Goal: Go to known website: Go to known website

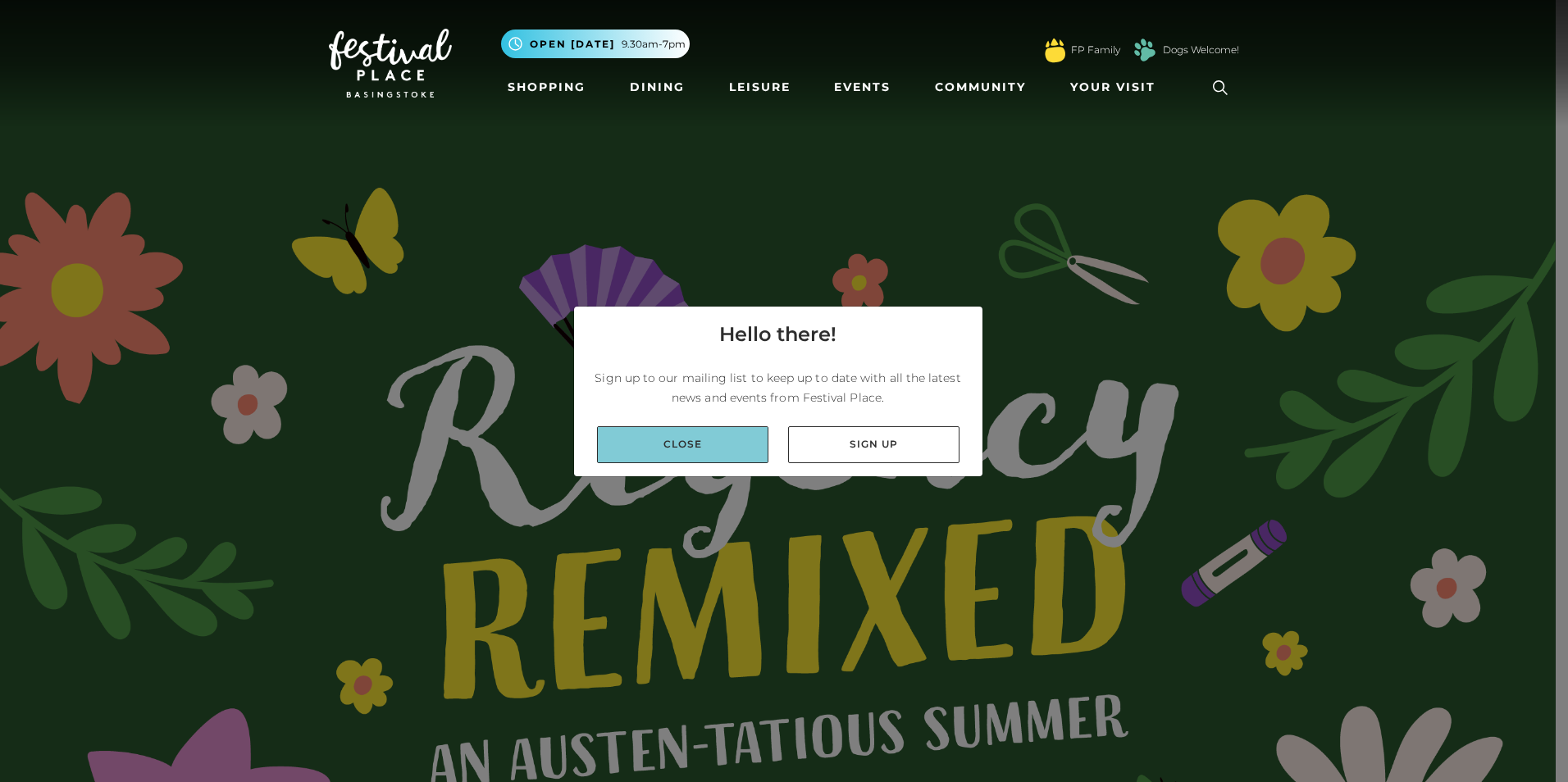
click at [714, 453] on link "Close" at bounding box center [683, 445] width 172 height 37
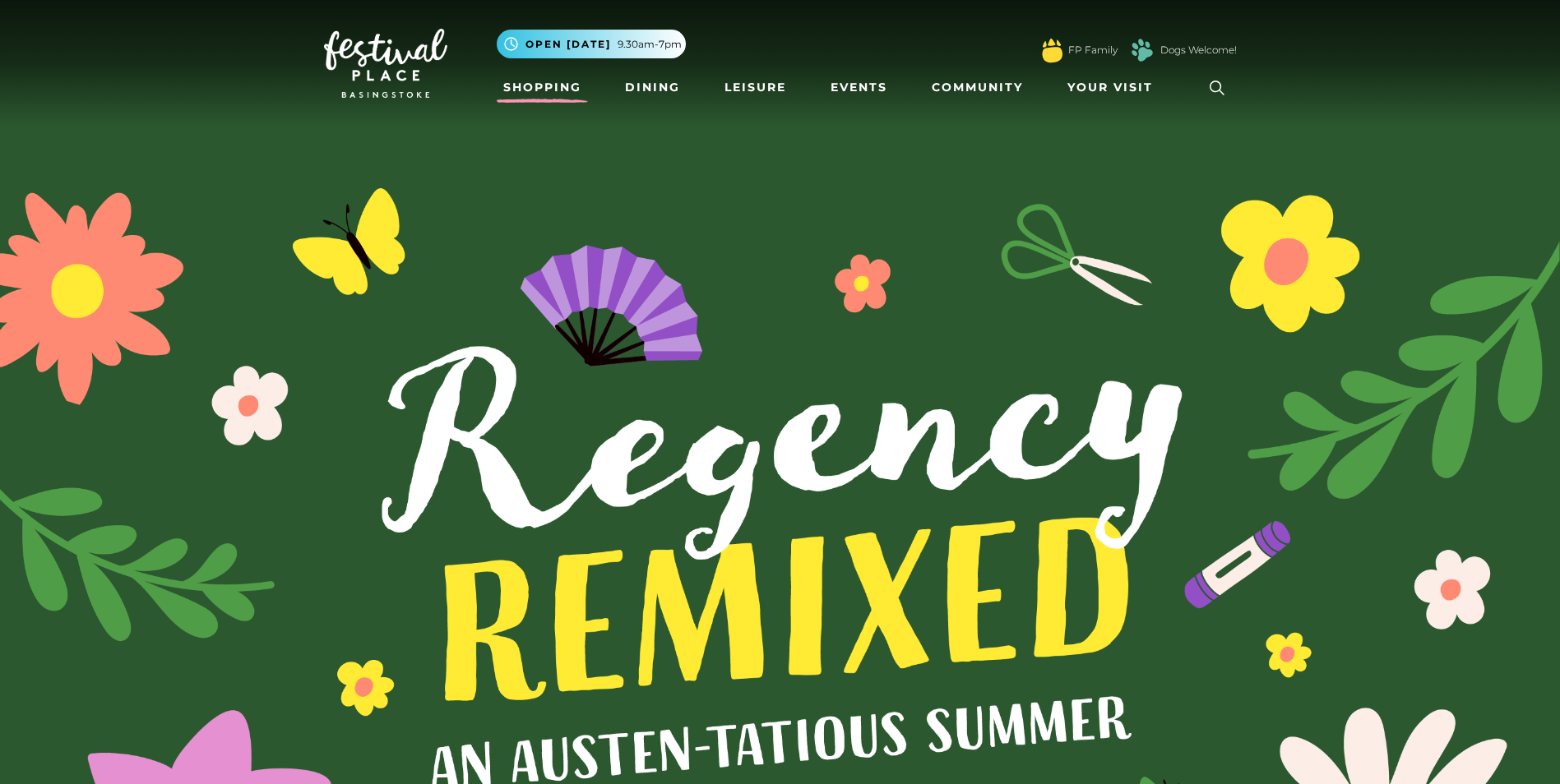
click at [551, 88] on link "Shopping" at bounding box center [542, 87] width 91 height 30
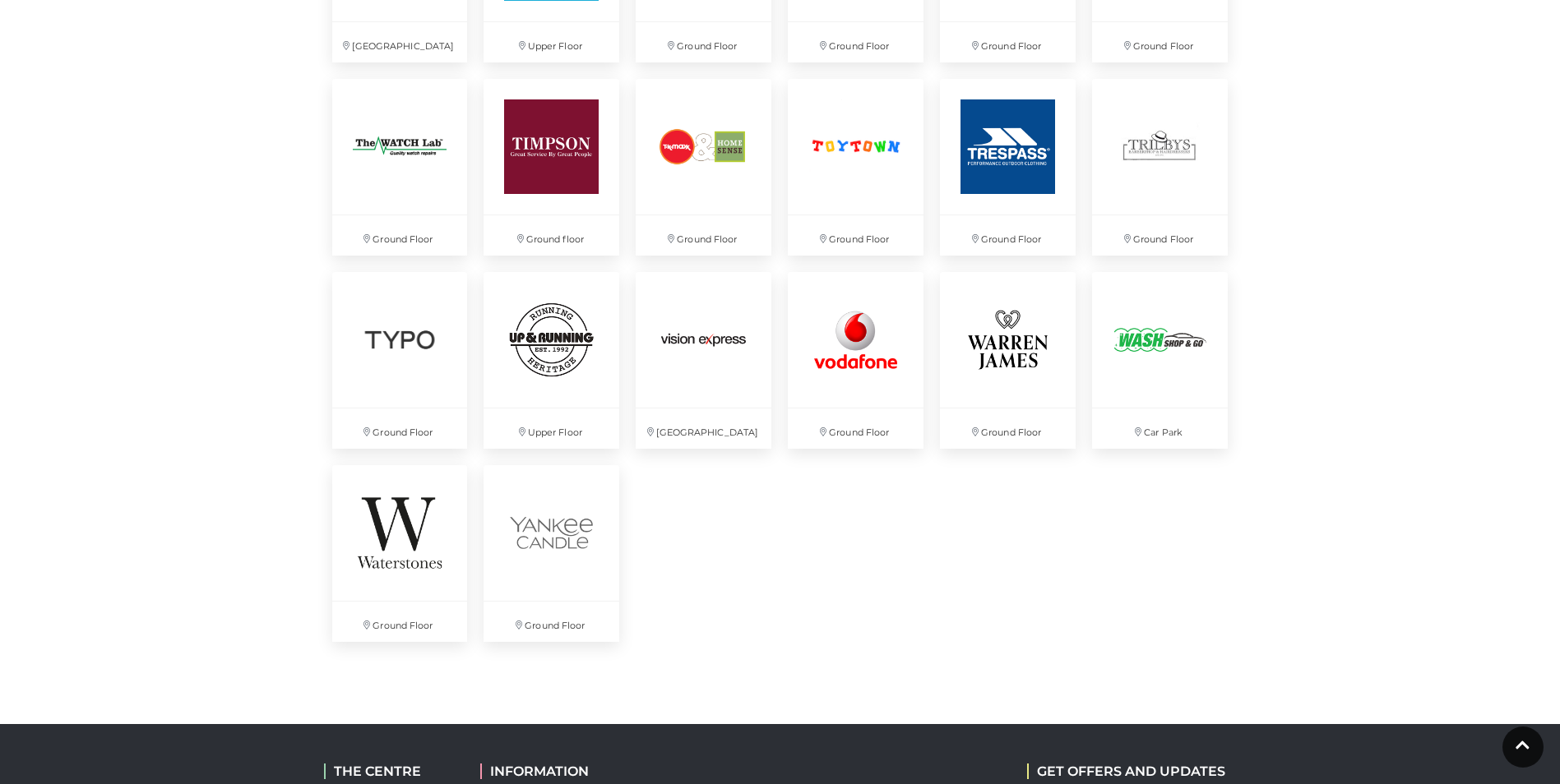
scroll to position [4275, 0]
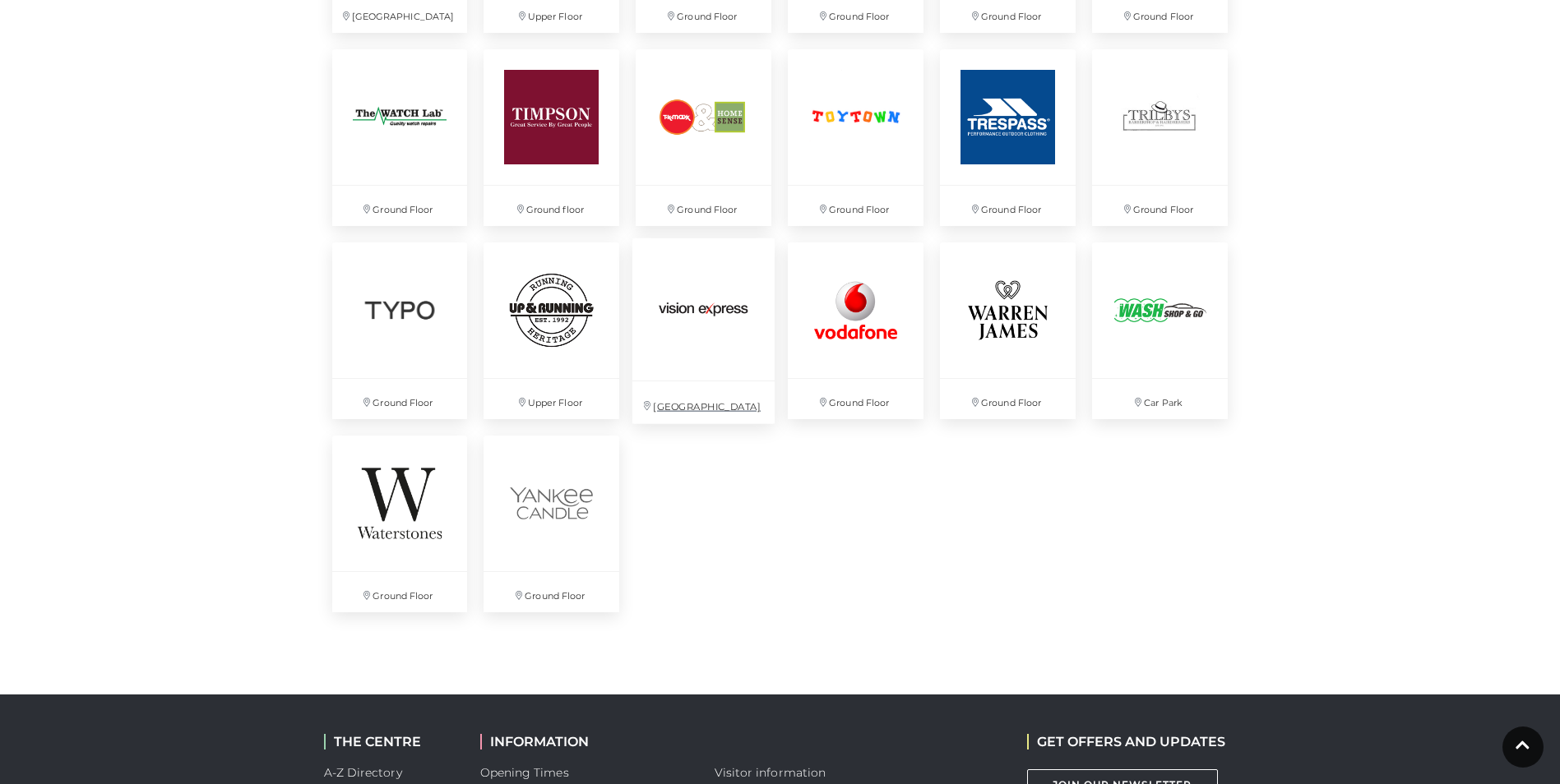
click at [721, 321] on img at bounding box center [703, 308] width 142 height 142
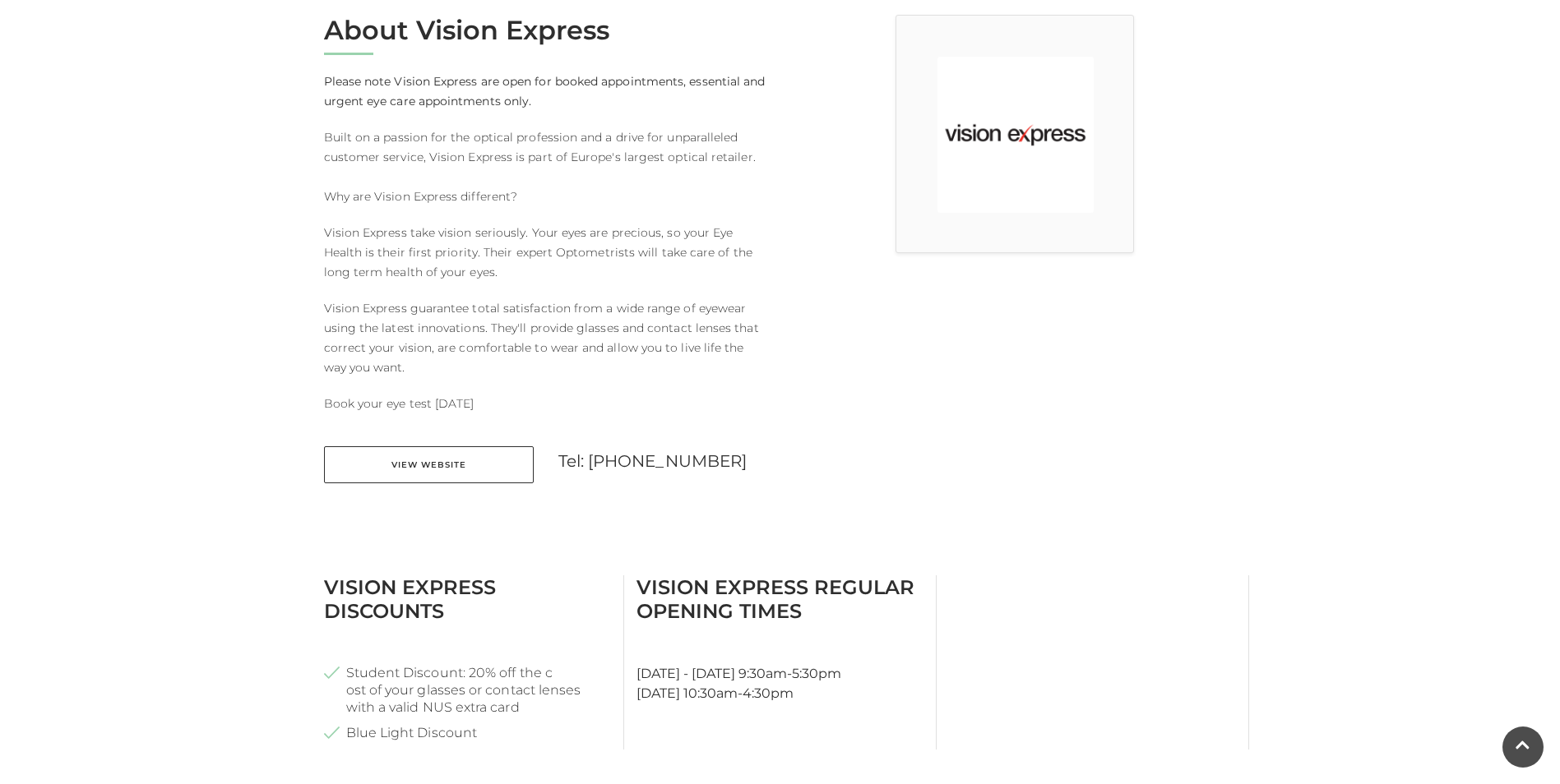
scroll to position [658, 0]
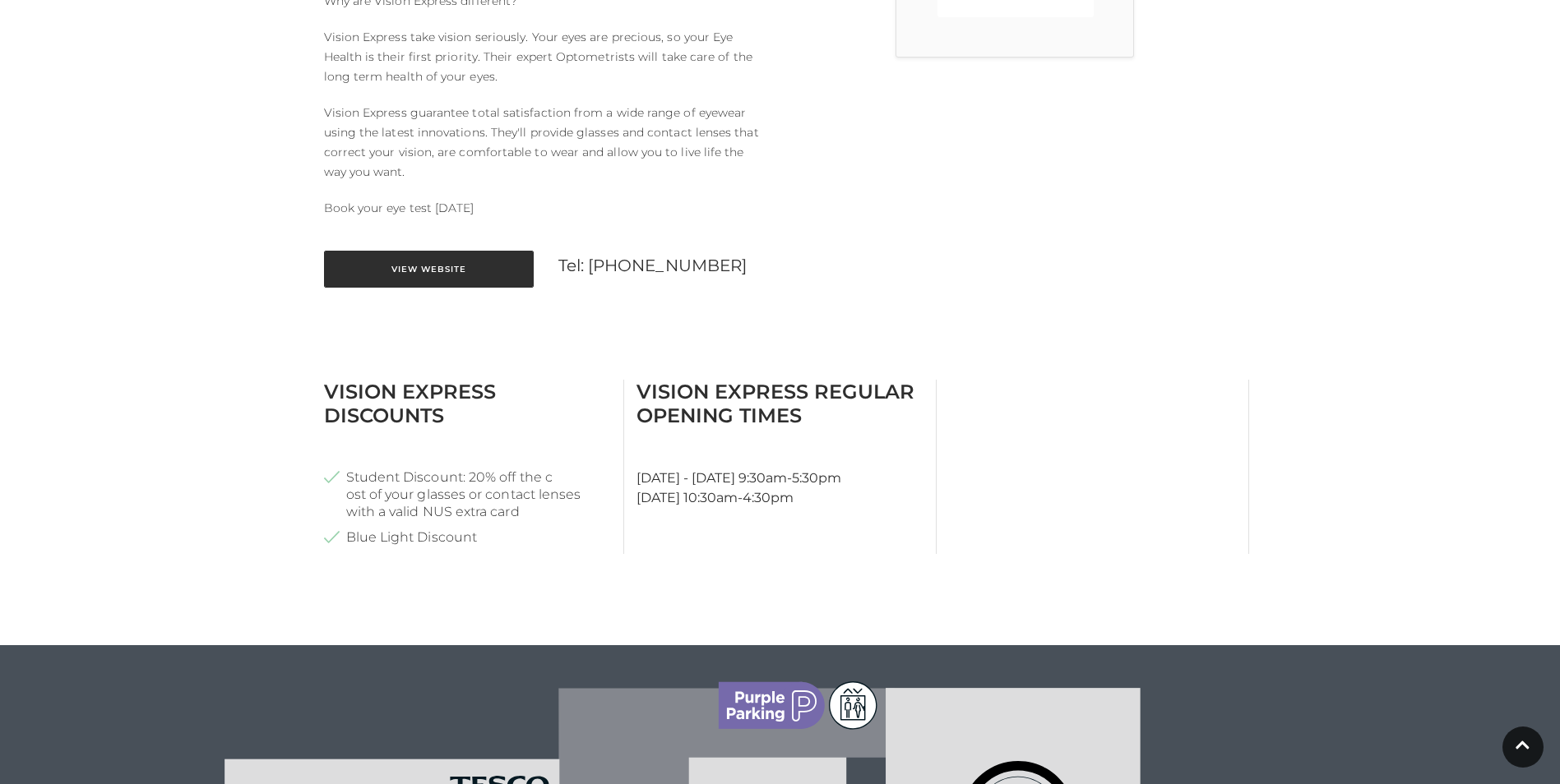
click at [444, 269] on link "View Website" at bounding box center [429, 269] width 210 height 37
